Goal: Transaction & Acquisition: Purchase product/service

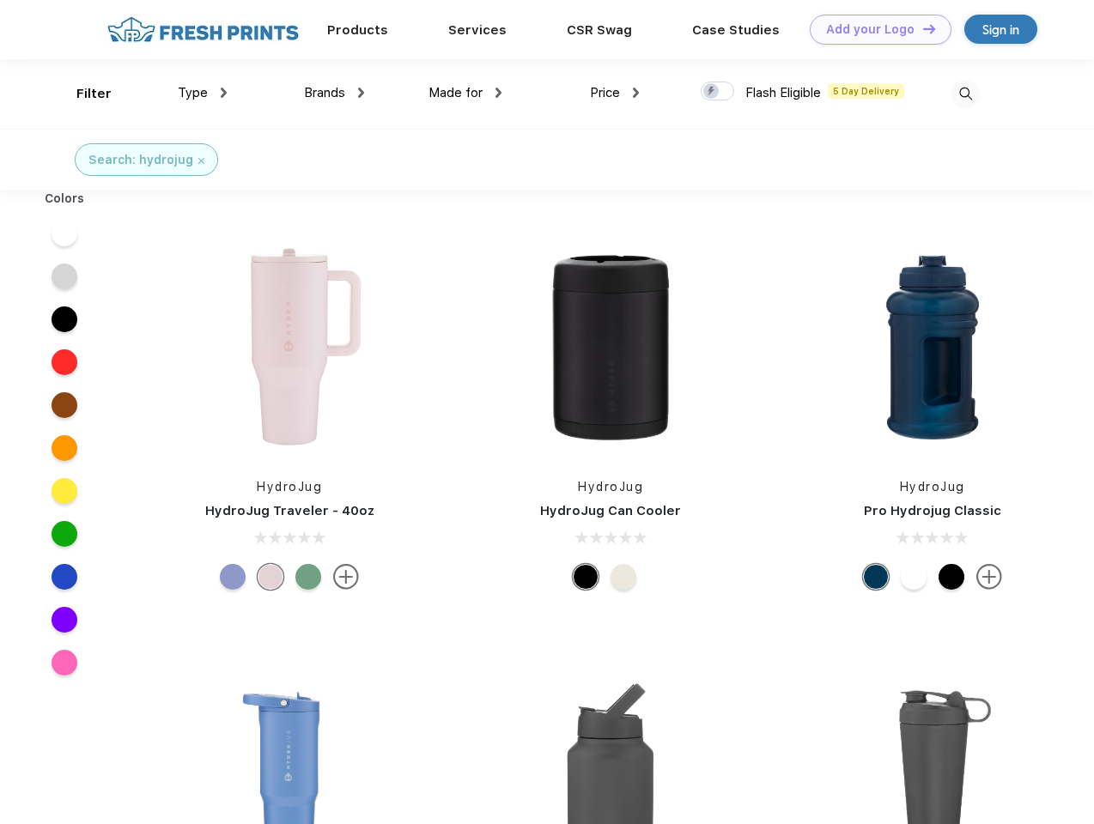
click at [874, 29] on link "Add your Logo Design Tool" at bounding box center [881, 30] width 142 height 30
click at [82, 94] on div "Filter" at bounding box center [93, 94] width 35 height 20
click at [203, 93] on span "Type" at bounding box center [193, 92] width 30 height 15
click at [334, 93] on span "Brands" at bounding box center [324, 92] width 41 height 15
click at [465, 93] on span "Made for" at bounding box center [455, 92] width 54 height 15
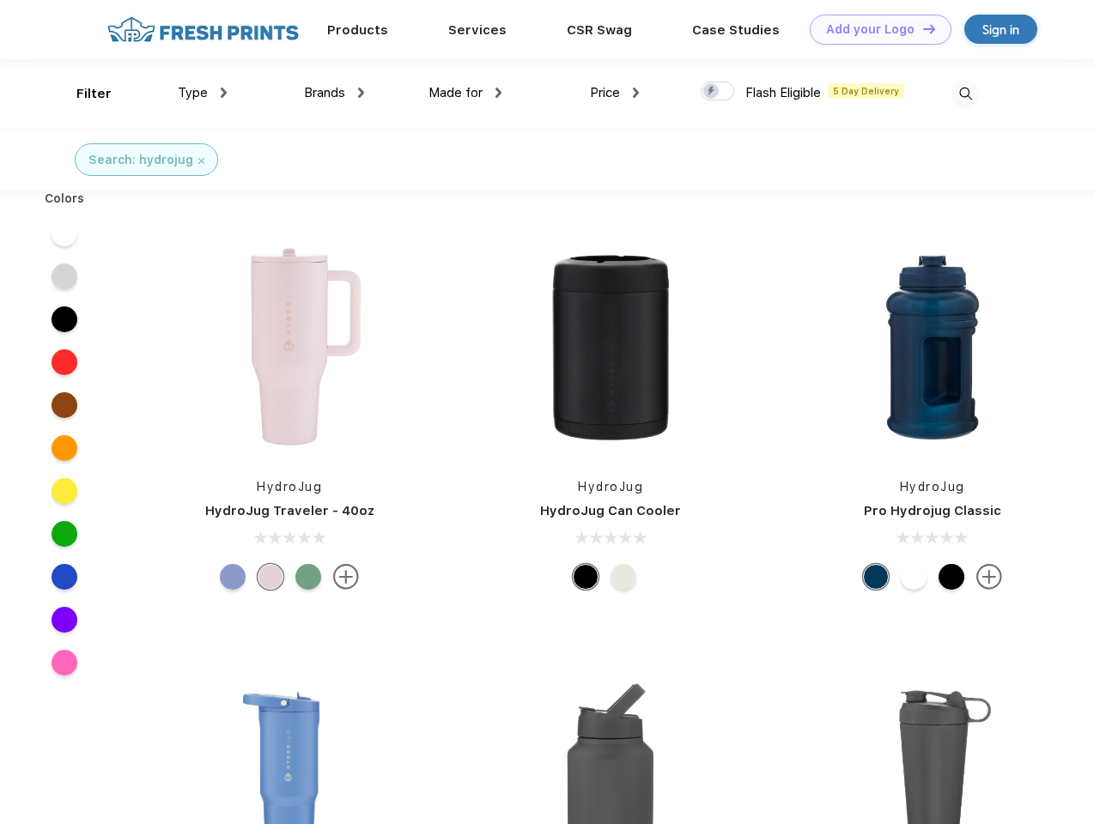
click at [615, 93] on span "Price" at bounding box center [605, 92] width 30 height 15
click at [718, 92] on div at bounding box center [717, 91] width 33 height 19
click at [712, 92] on input "checkbox" at bounding box center [706, 86] width 11 height 11
click at [965, 94] on img at bounding box center [965, 94] width 28 height 28
click at [64, 234] on div at bounding box center [65, 233] width 66 height 43
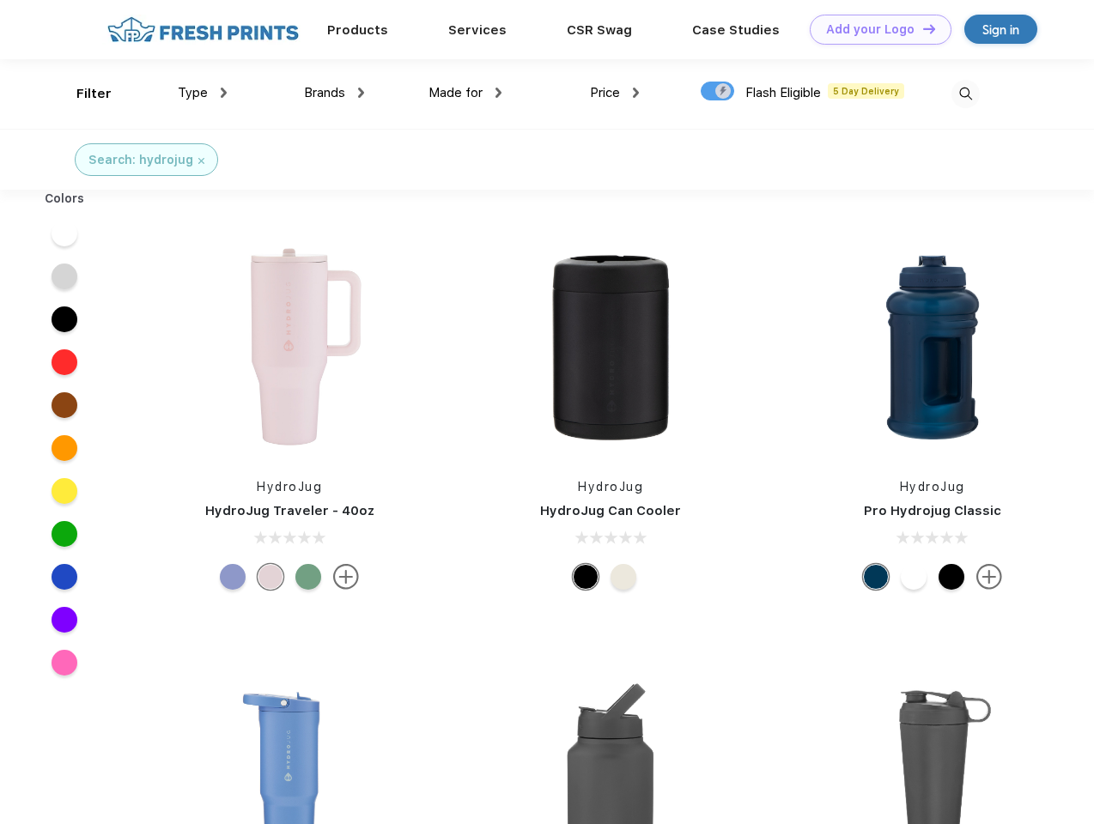
click at [64, 276] on div at bounding box center [65, 276] width 66 height 43
